Goal: Find contact information: Find contact information

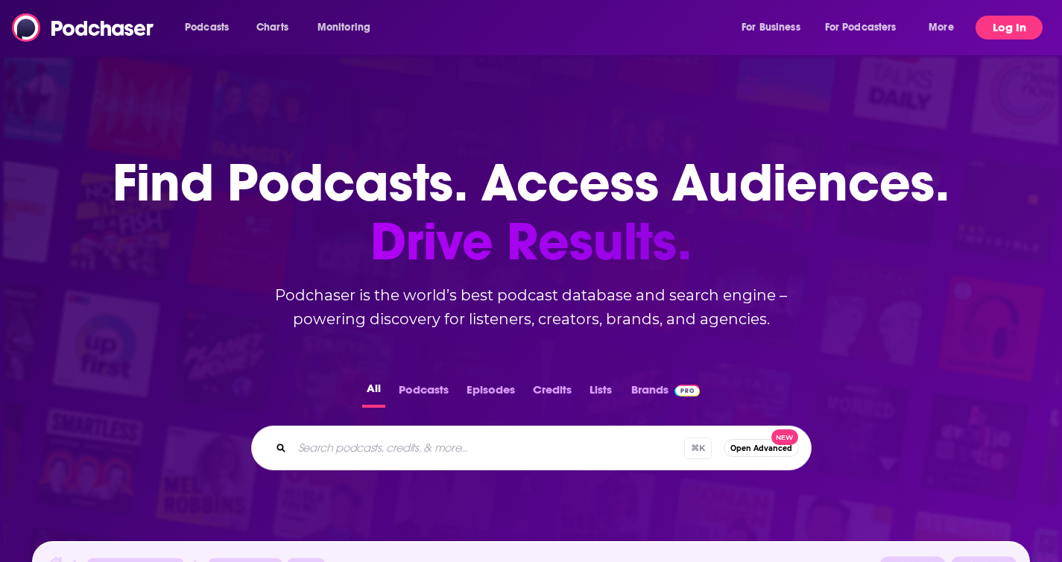
click at [1013, 23] on button "Log In" at bounding box center [1009, 28] width 67 height 24
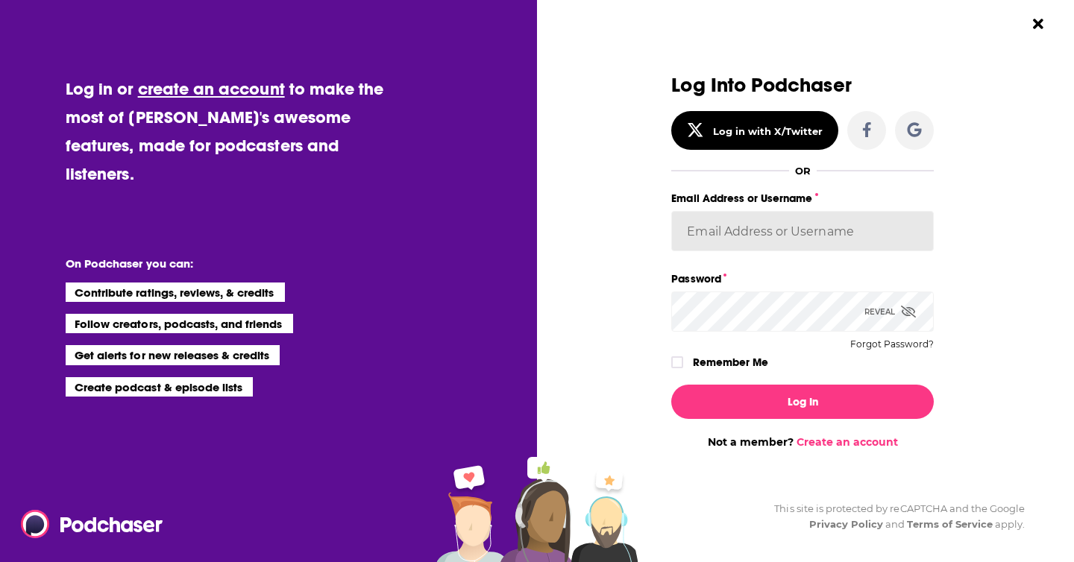
click at [787, 225] on input "Email Address or Username" at bounding box center [802, 231] width 262 height 40
click at [933, 211] on div "Dialog" at bounding box center [933, 211] width 0 height 0
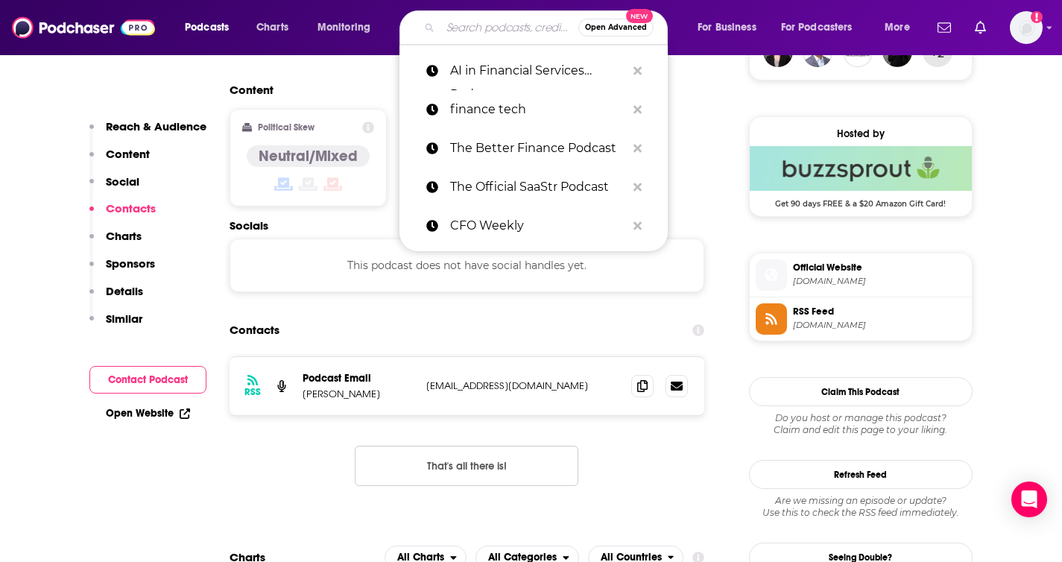
click at [475, 22] on input "Search podcasts, credits, & more..." at bounding box center [510, 28] width 138 height 24
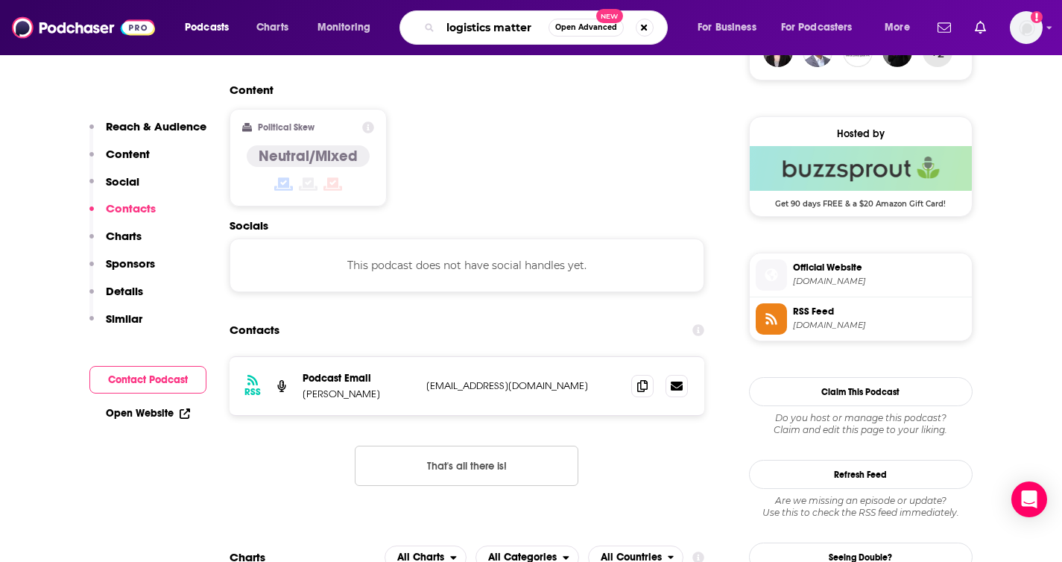
type input "logistics matters"
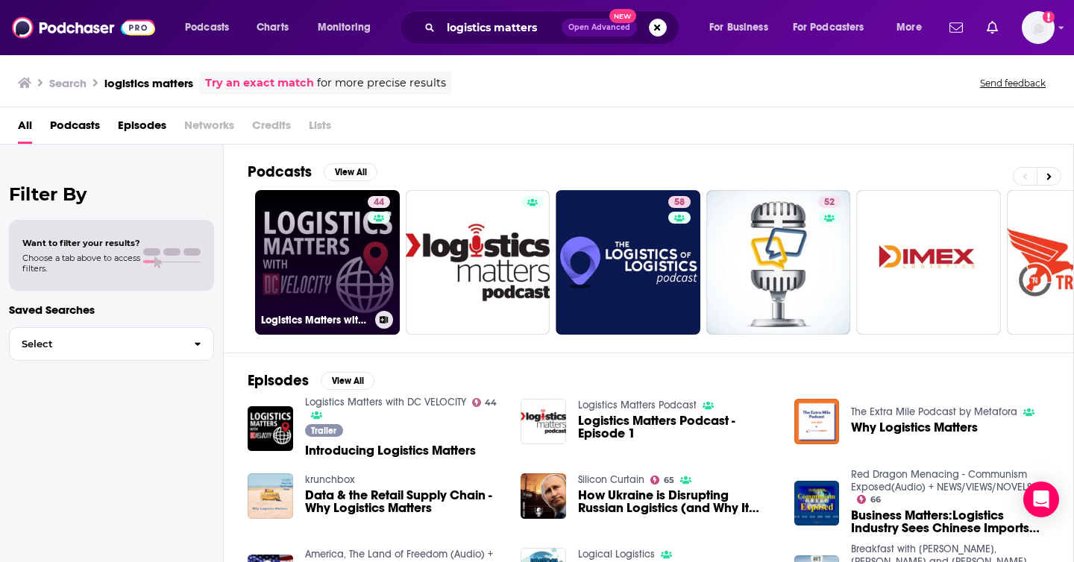
click at [318, 255] on link "44 Logistics Matters with DC VELOCITY" at bounding box center [327, 262] width 145 height 145
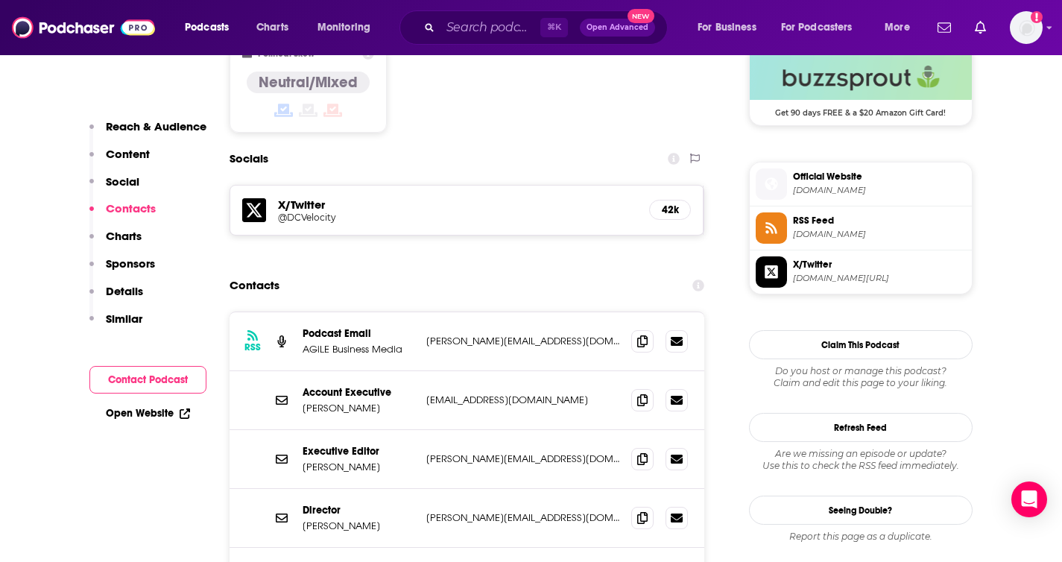
scroll to position [1242, 0]
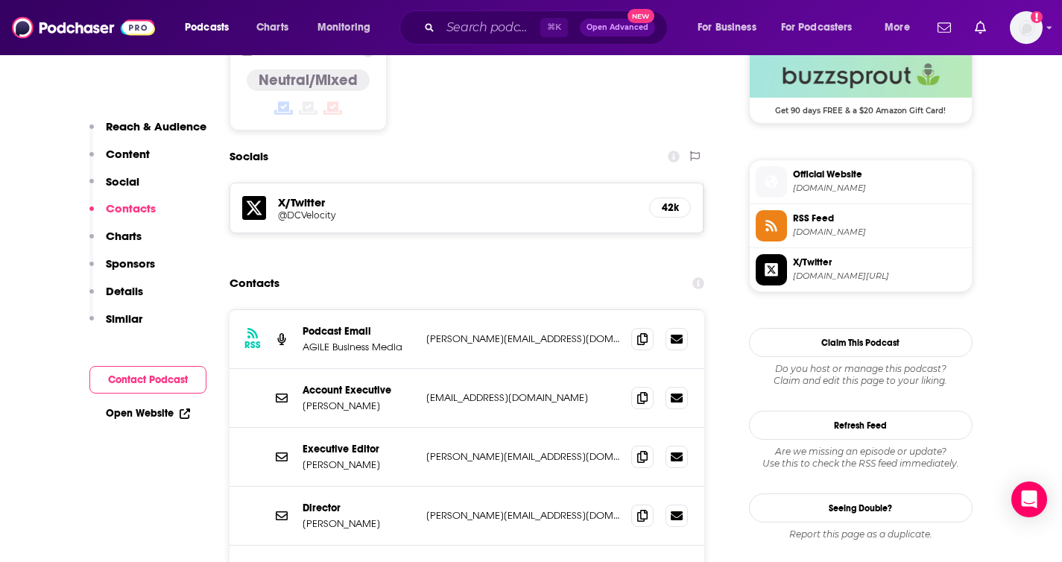
click at [385, 459] on p "Karen Bachrach" at bounding box center [359, 465] width 112 height 13
drag, startPoint x: 386, startPoint y: 374, endPoint x: 294, endPoint y: 375, distance: 91.7
click at [294, 428] on div "Executive Editor Karen Bachrach karen@dcvelocity.com karen@dcvelocity.com" at bounding box center [468, 457] width 476 height 59
click at [406, 487] on div "Director Jeff Thacker jeff@dcvelocity.com jeff@dcvelocity.com" at bounding box center [468, 516] width 476 height 59
drag, startPoint x: 396, startPoint y: 379, endPoint x: 297, endPoint y: 372, distance: 98.6
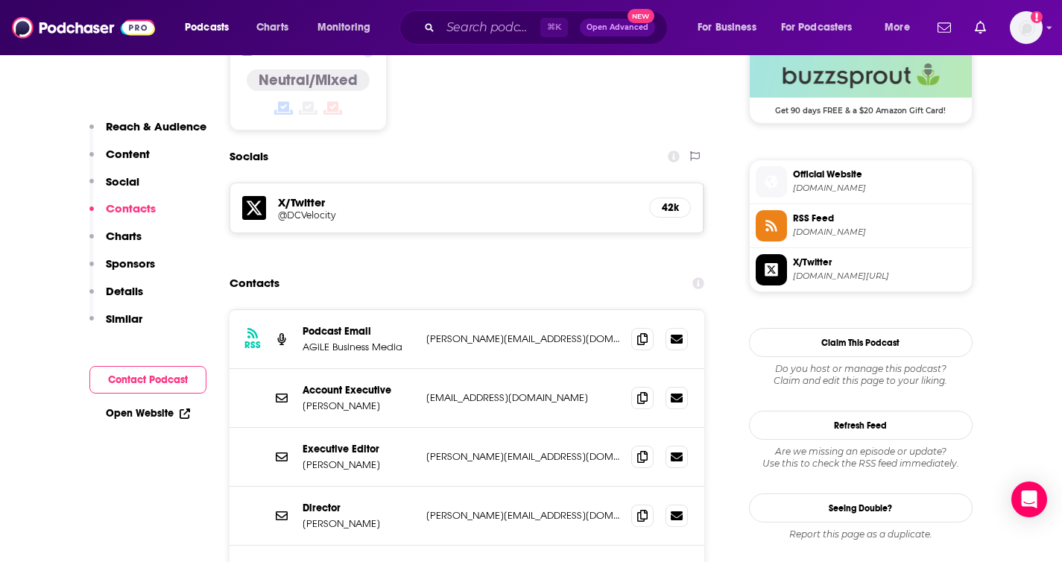
click at [297, 428] on div "Executive Editor Karen Bachrach karen@dcvelocity.com karen@dcvelocity.com" at bounding box center [468, 457] width 476 height 59
copy p "Karen Bachrach"
drag, startPoint x: 358, startPoint y: 356, endPoint x: 293, endPoint y: 358, distance: 64.9
click at [293, 428] on div "Executive Editor Karen Bachrach karen@dcvelocity.com karen@dcvelocity.com" at bounding box center [468, 457] width 476 height 59
copy p "Executive Editor"
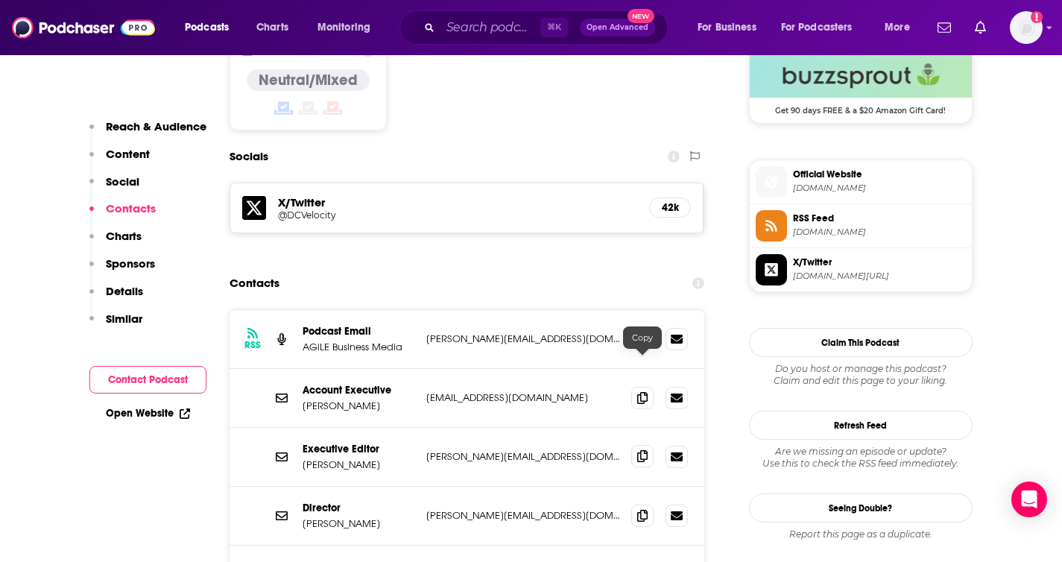
click at [647, 450] on icon at bounding box center [642, 456] width 10 height 12
